Goal: Find specific page/section: Find specific page/section

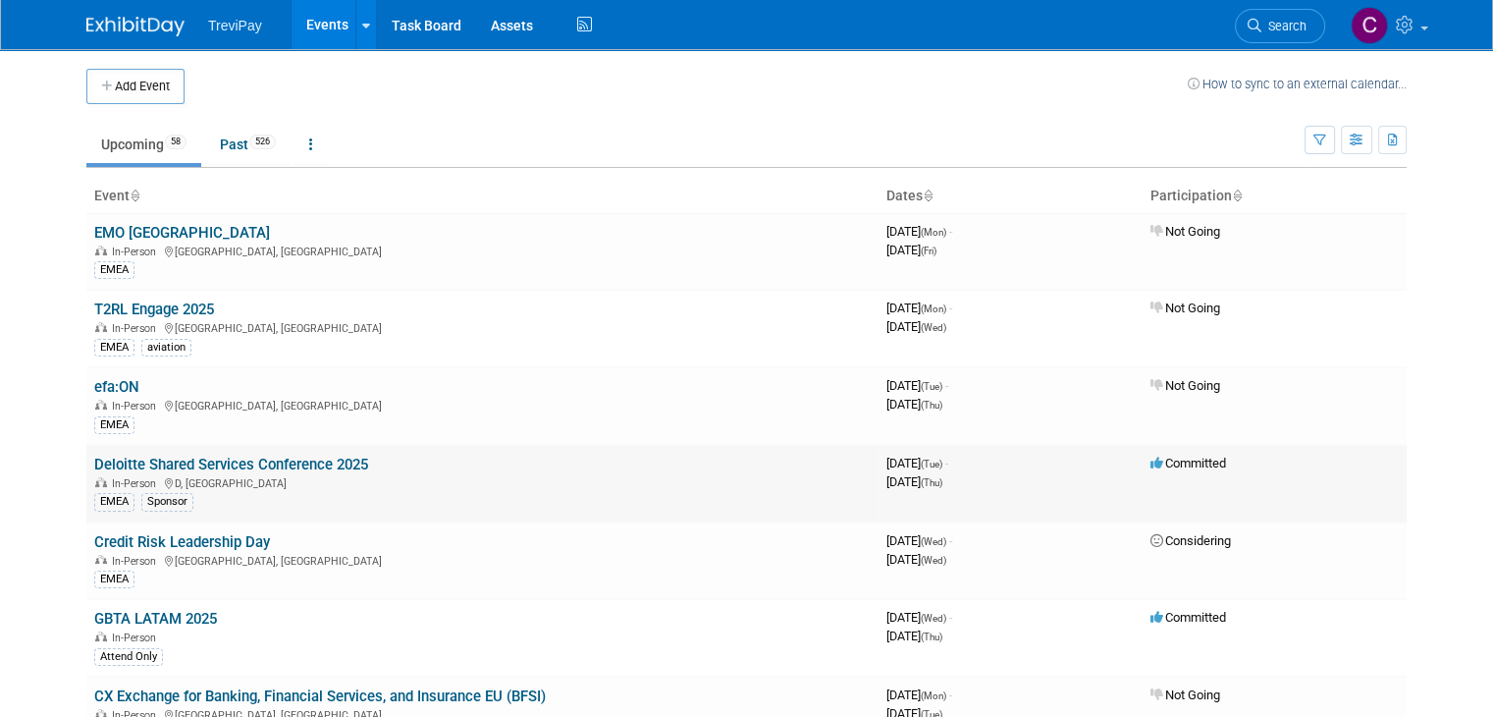
click at [274, 456] on link "Deloitte Shared Services Conference 2025" at bounding box center [231, 465] width 274 height 18
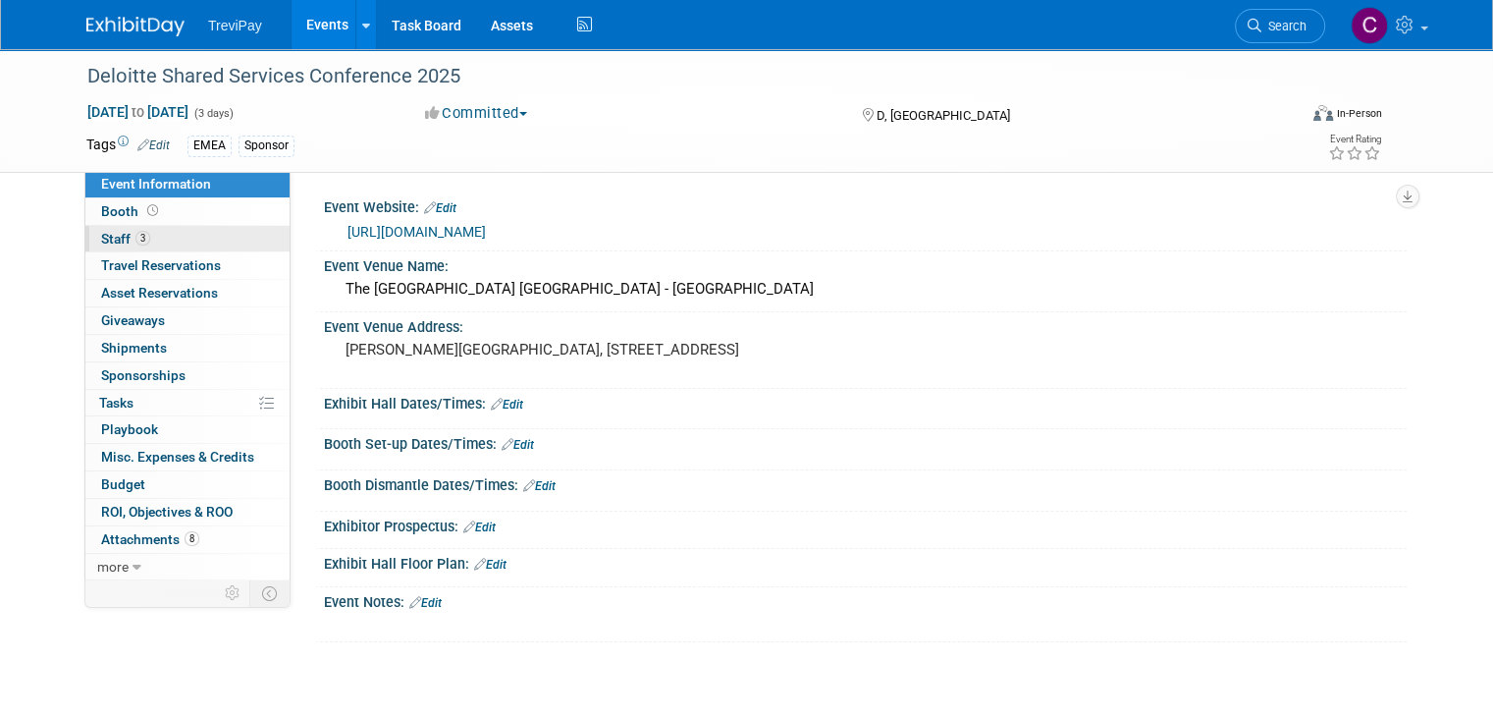
click at [170, 229] on link "3 Staff 3" at bounding box center [187, 239] width 204 height 27
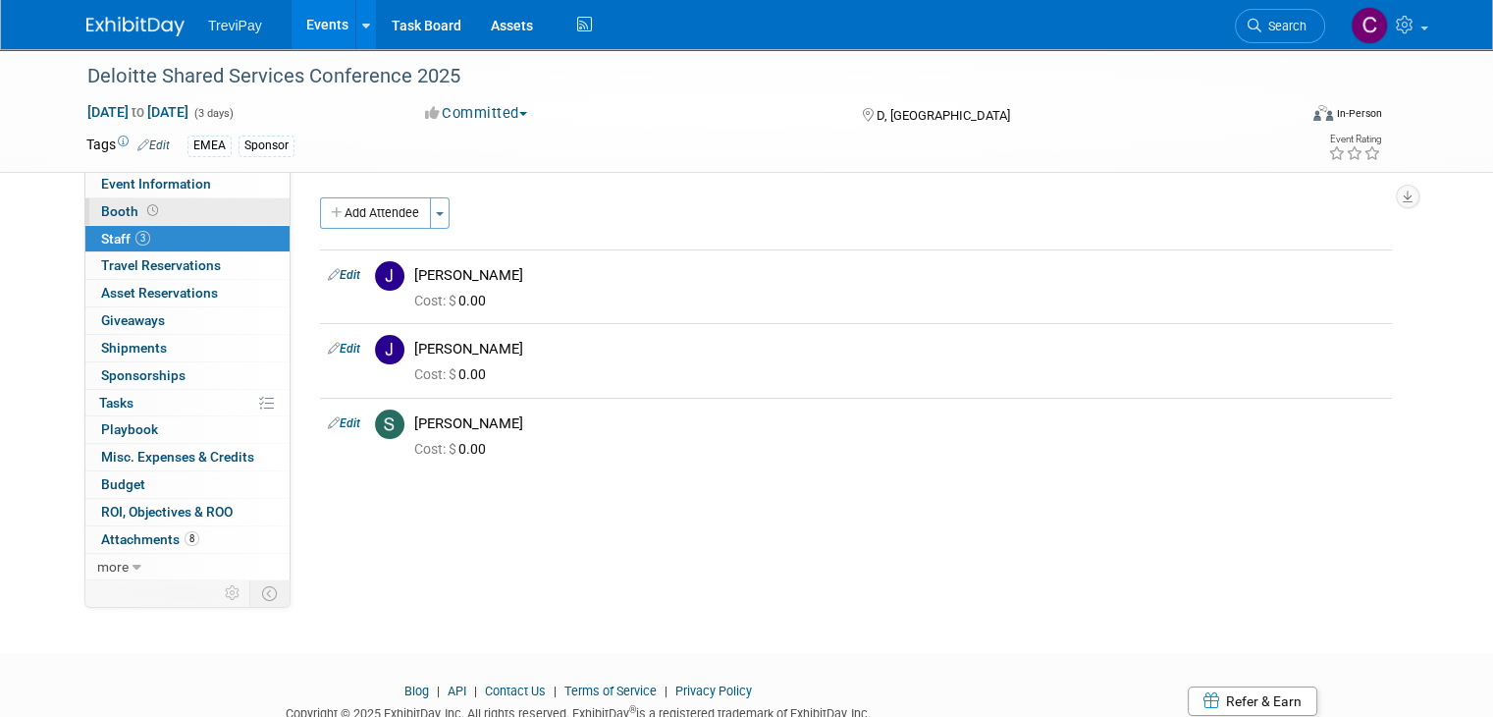
click at [185, 208] on link "Booth" at bounding box center [187, 211] width 204 height 27
